Goal: Information Seeking & Learning: Learn about a topic

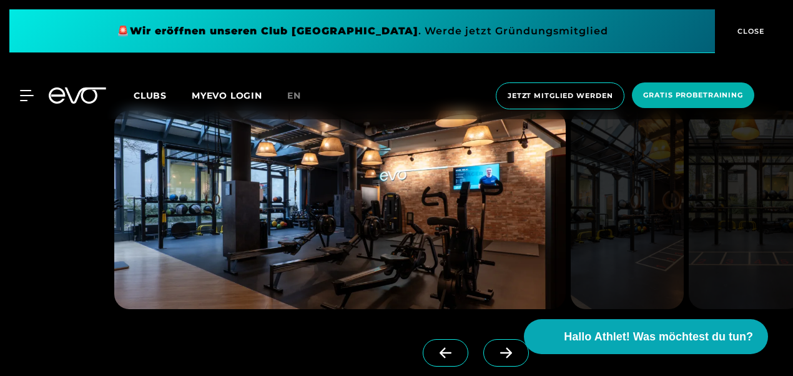
scroll to position [849, 0]
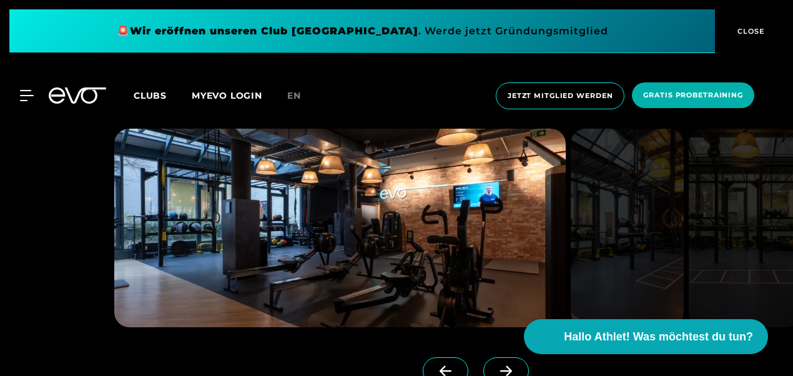
click at [493, 364] on span at bounding box center [506, 370] width 46 height 27
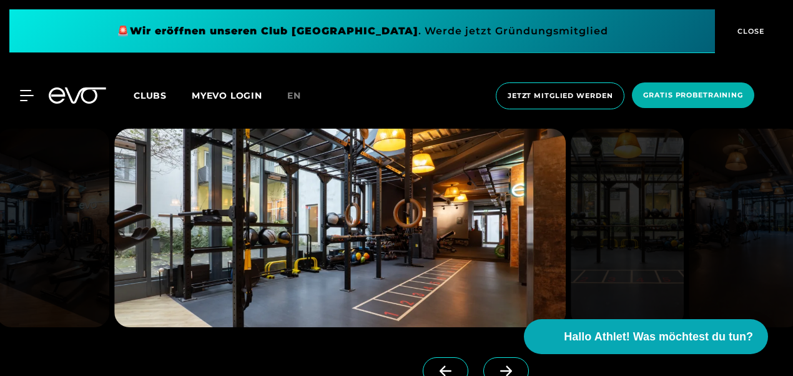
click at [493, 364] on span at bounding box center [506, 370] width 46 height 27
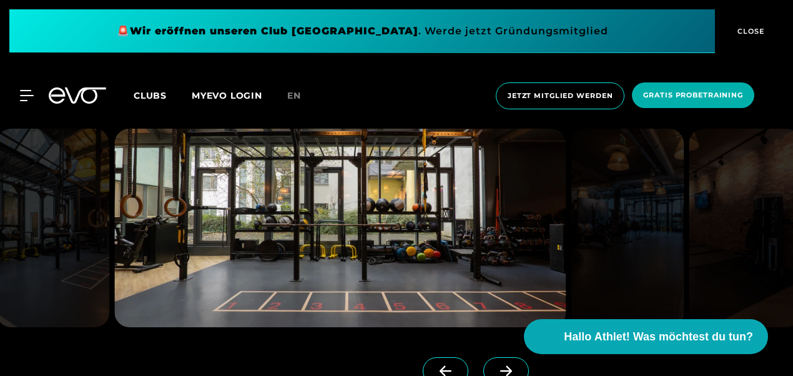
click at [493, 364] on span at bounding box center [506, 370] width 46 height 27
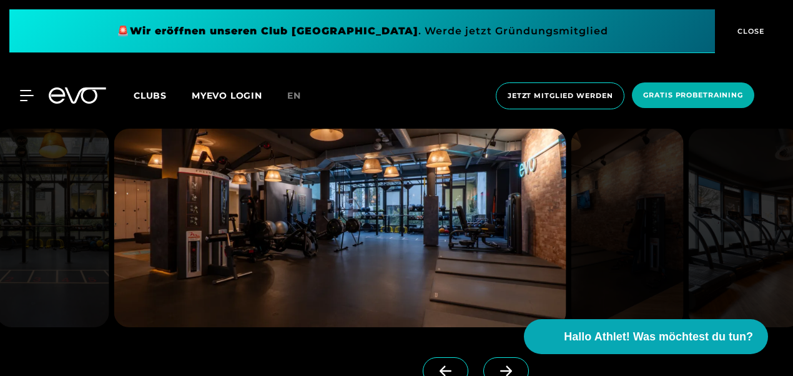
click at [493, 364] on span at bounding box center [506, 370] width 46 height 27
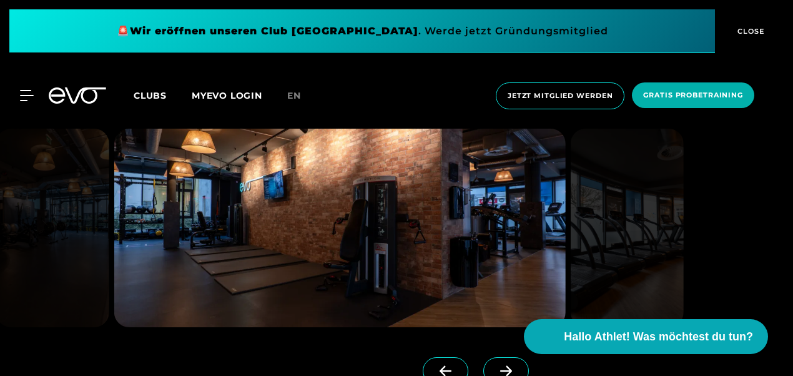
click at [493, 364] on span at bounding box center [506, 370] width 46 height 27
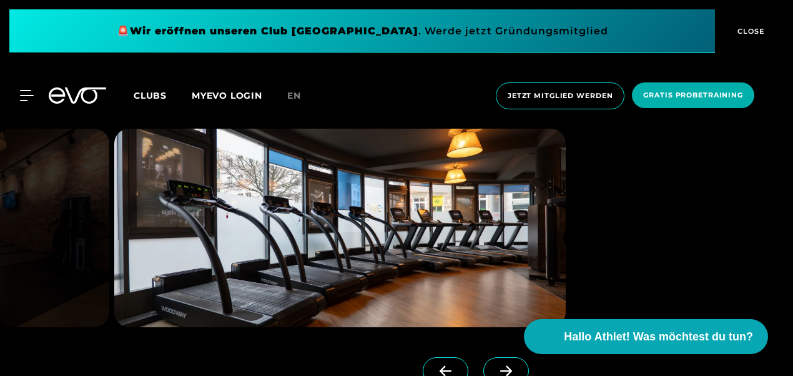
click at [493, 364] on span at bounding box center [506, 370] width 46 height 27
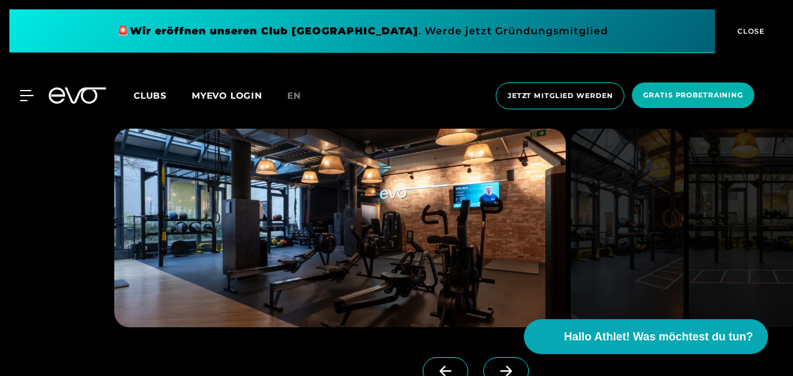
click at [493, 364] on span at bounding box center [506, 370] width 46 height 27
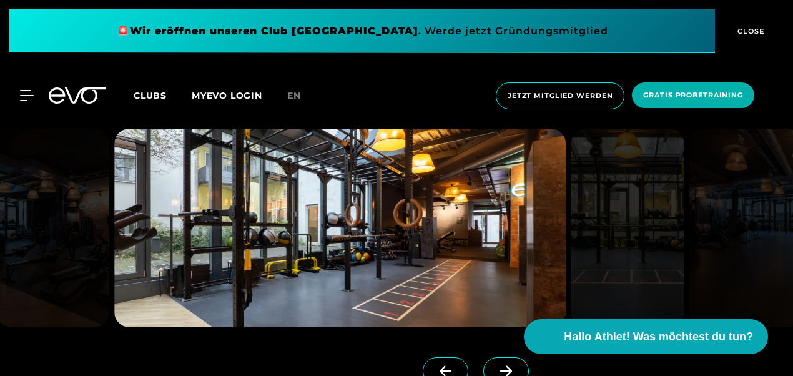
click at [493, 364] on span at bounding box center [506, 370] width 46 height 27
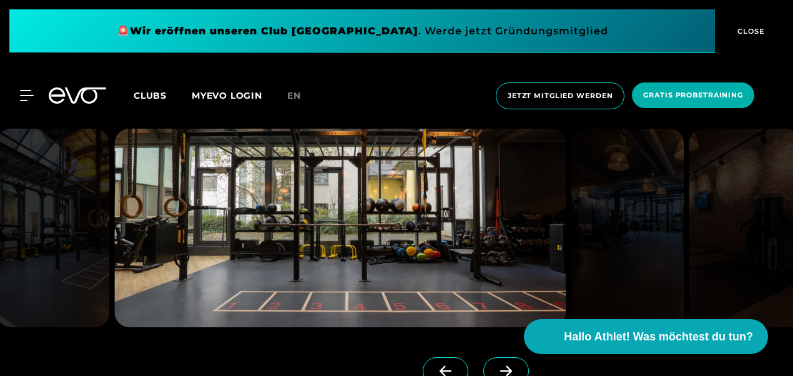
click at [493, 364] on span at bounding box center [506, 370] width 46 height 27
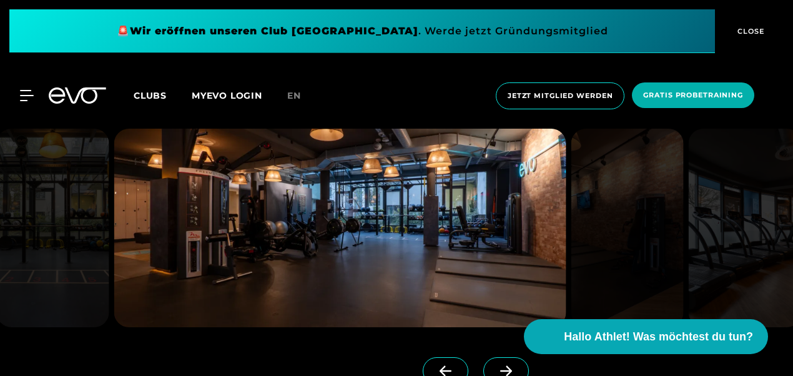
click at [493, 364] on span at bounding box center [506, 370] width 46 height 27
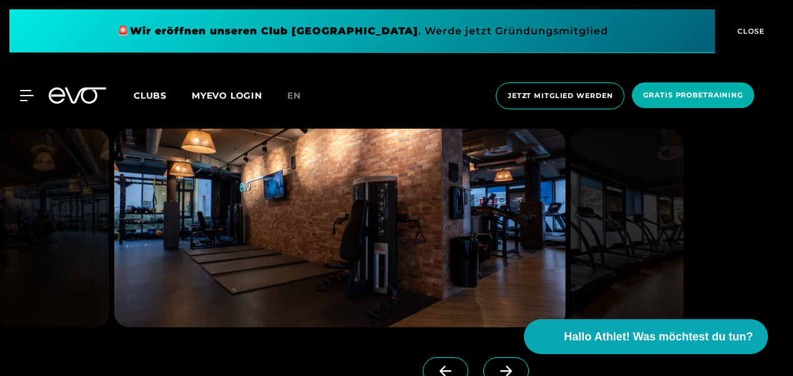
click at [493, 364] on span at bounding box center [506, 370] width 46 height 27
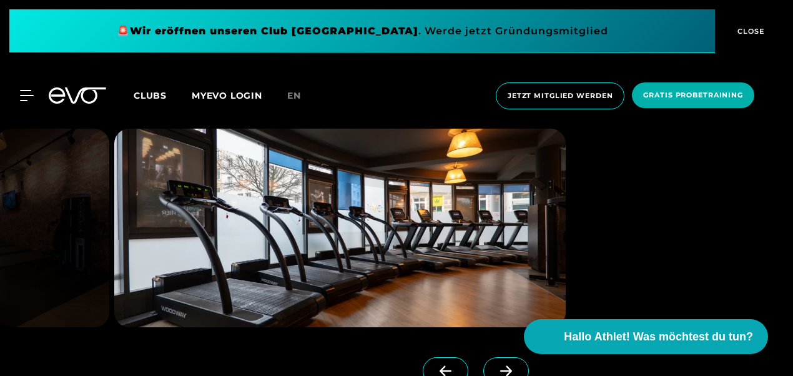
click at [493, 364] on span at bounding box center [506, 370] width 46 height 27
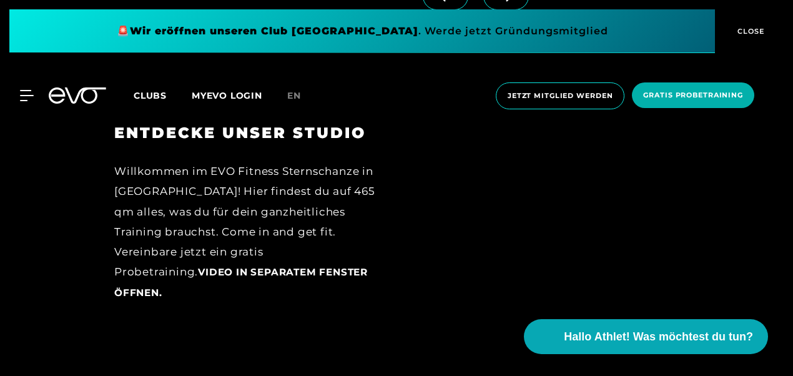
scroll to position [1199, 0]
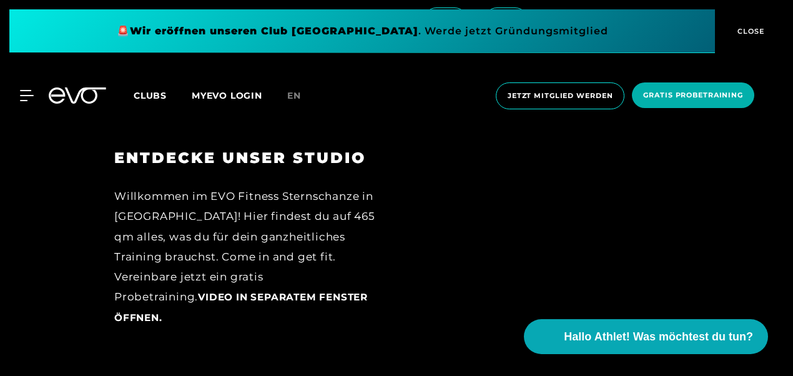
click at [261, 296] on span "Video in separatem Fenster öffnen." at bounding box center [240, 307] width 253 height 32
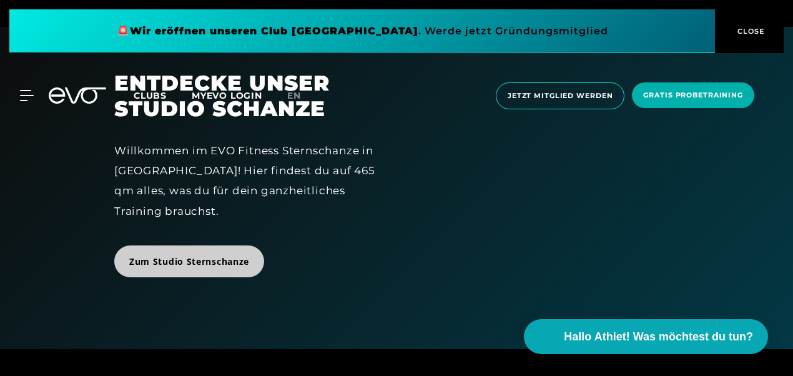
click at [205, 264] on span "Zum Studio Sternschanze" at bounding box center [189, 261] width 120 height 13
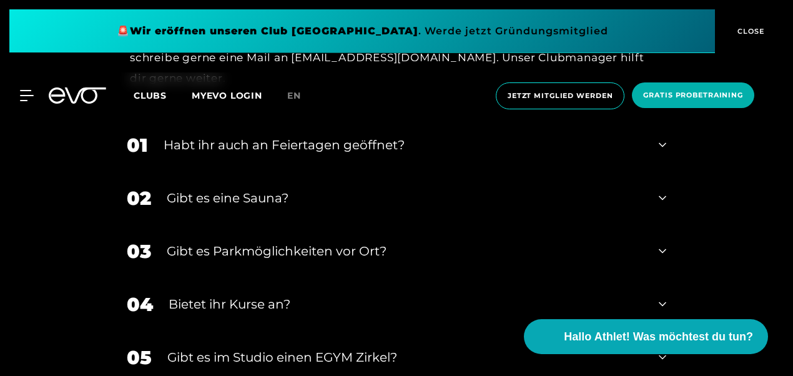
scroll to position [3696, 0]
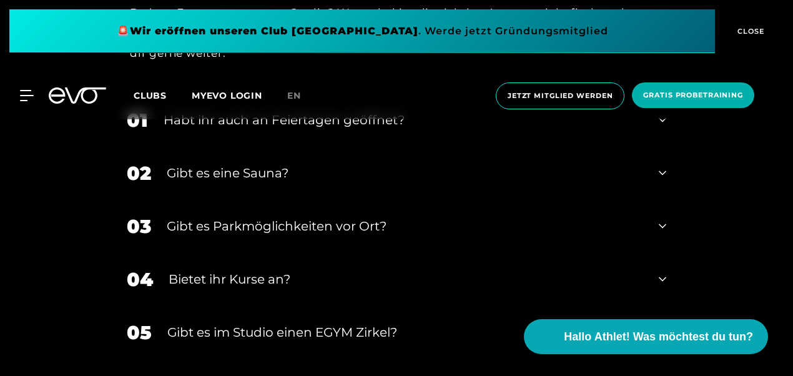
click at [431, 270] on div "Bietet ihr Kurse an?" at bounding box center [406, 279] width 474 height 19
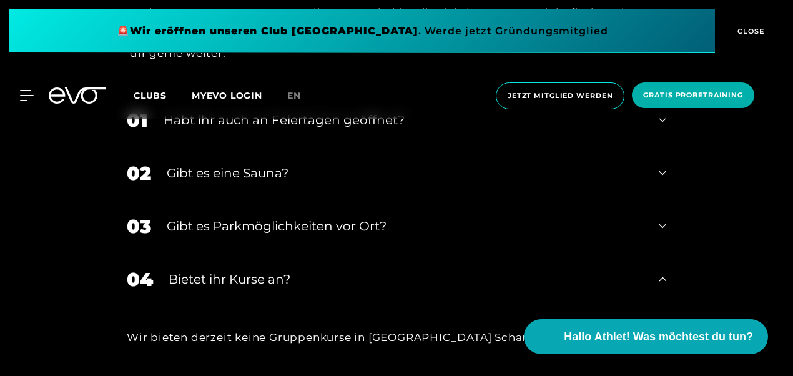
click at [431, 270] on div "Bietet ihr Kurse an?" at bounding box center [406, 279] width 474 height 19
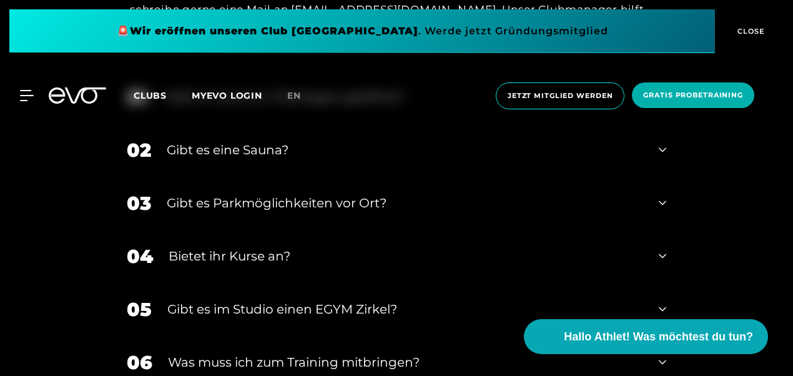
scroll to position [3721, 0]
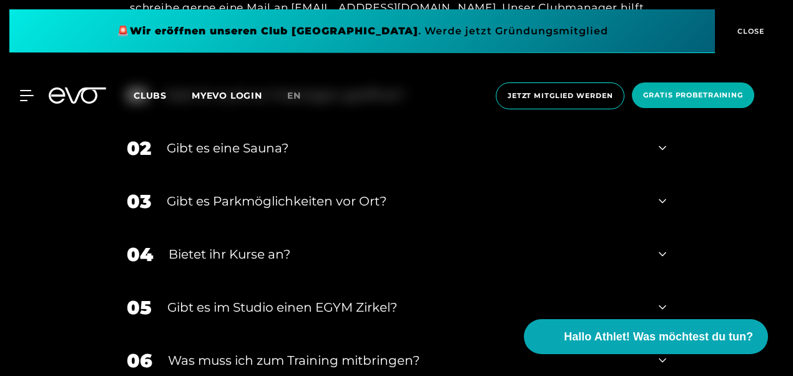
click at [375, 298] on div "Gibt es im Studio einen EGYM Zirkel?" at bounding box center [405, 307] width 476 height 19
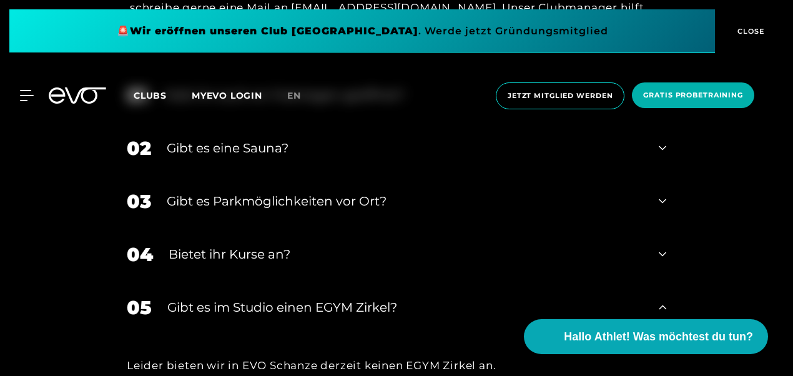
click at [375, 298] on div "Gibt es im Studio einen EGYM Zirkel?" at bounding box center [405, 307] width 476 height 19
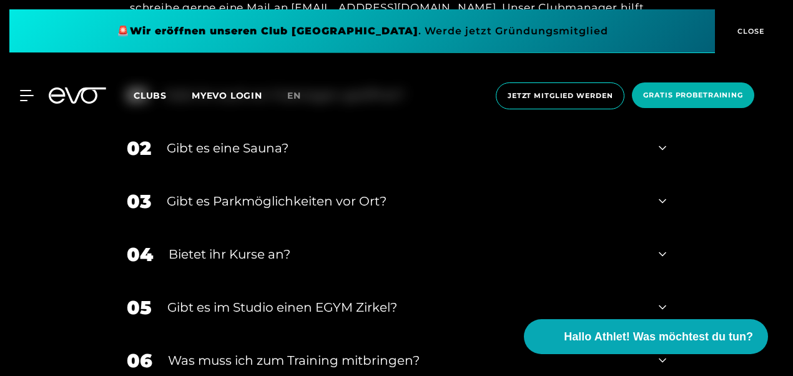
click at [375, 298] on div "Gibt es im Studio einen EGYM Zirkel?" at bounding box center [405, 307] width 476 height 19
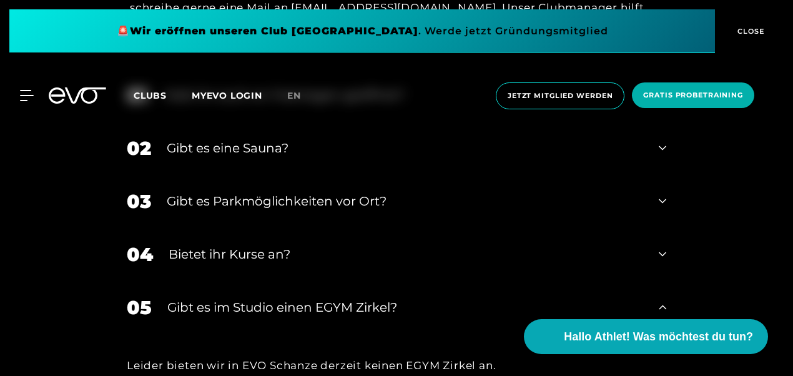
click at [375, 298] on div "Gibt es im Studio einen EGYM Zirkel?" at bounding box center [405, 307] width 476 height 19
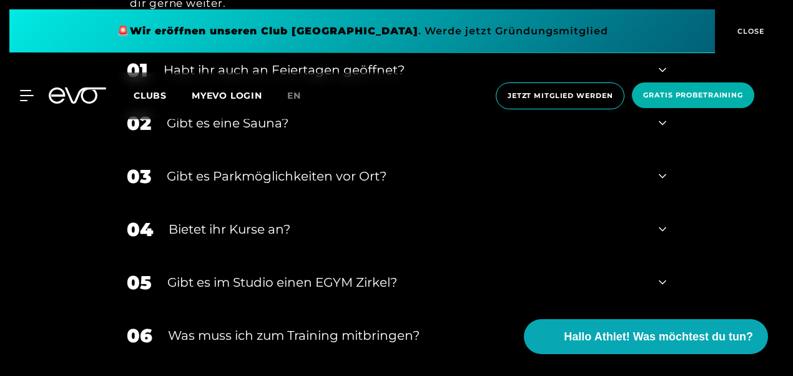
scroll to position [3771, 0]
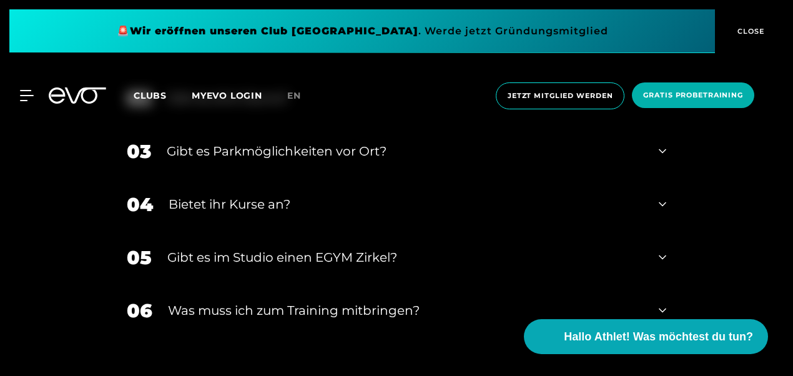
click at [375, 301] on div "Was muss ich zum Training mitbringen?" at bounding box center [405, 310] width 475 height 19
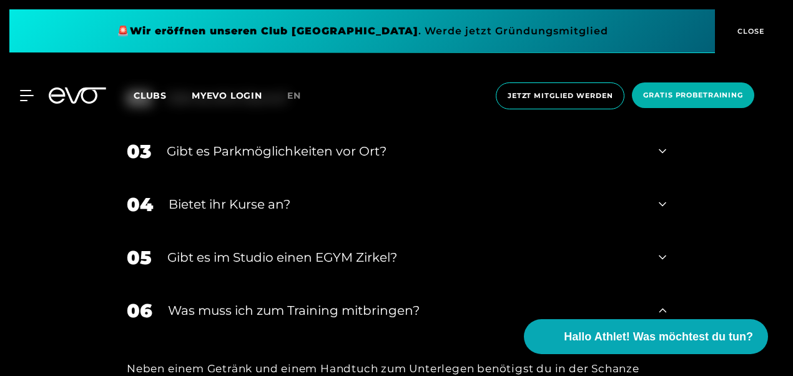
click at [375, 301] on div "Was muss ich zum Training mitbringen?" at bounding box center [405, 310] width 475 height 19
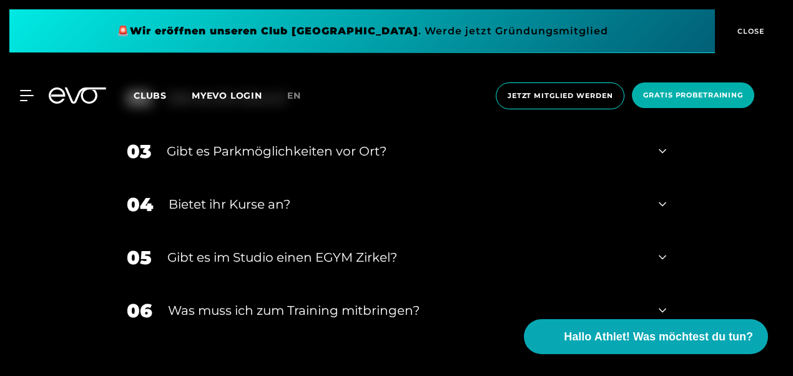
click at [662, 178] on div "04 Bietet ihr [DEMOGRAPHIC_DATA]?" at bounding box center [396, 204] width 564 height 53
